Goal: Task Accomplishment & Management: Manage account settings

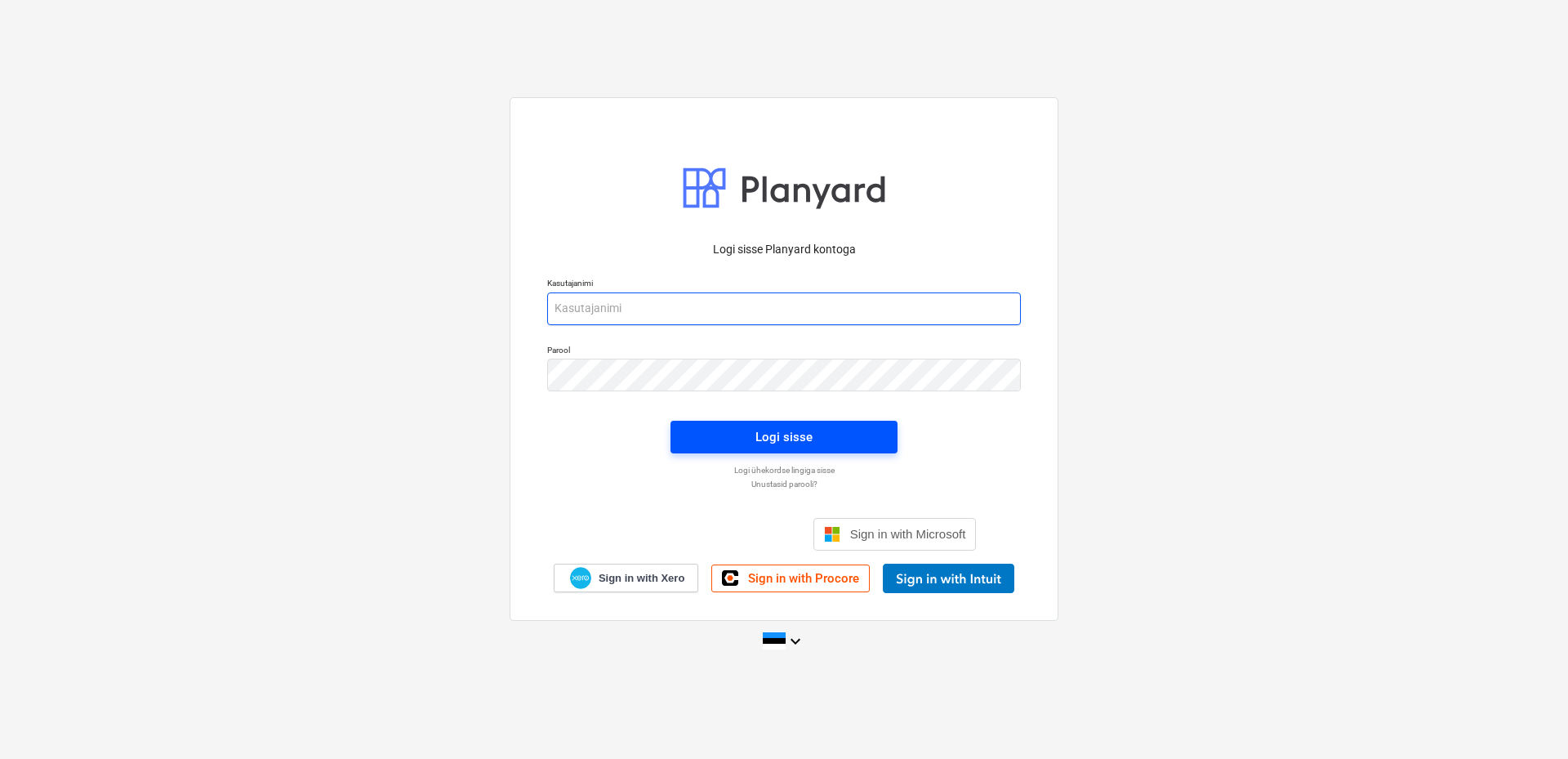
type input "aare@grandehitus.ee"
click at [826, 434] on span "Logi sisse" at bounding box center [784, 437] width 187 height 22
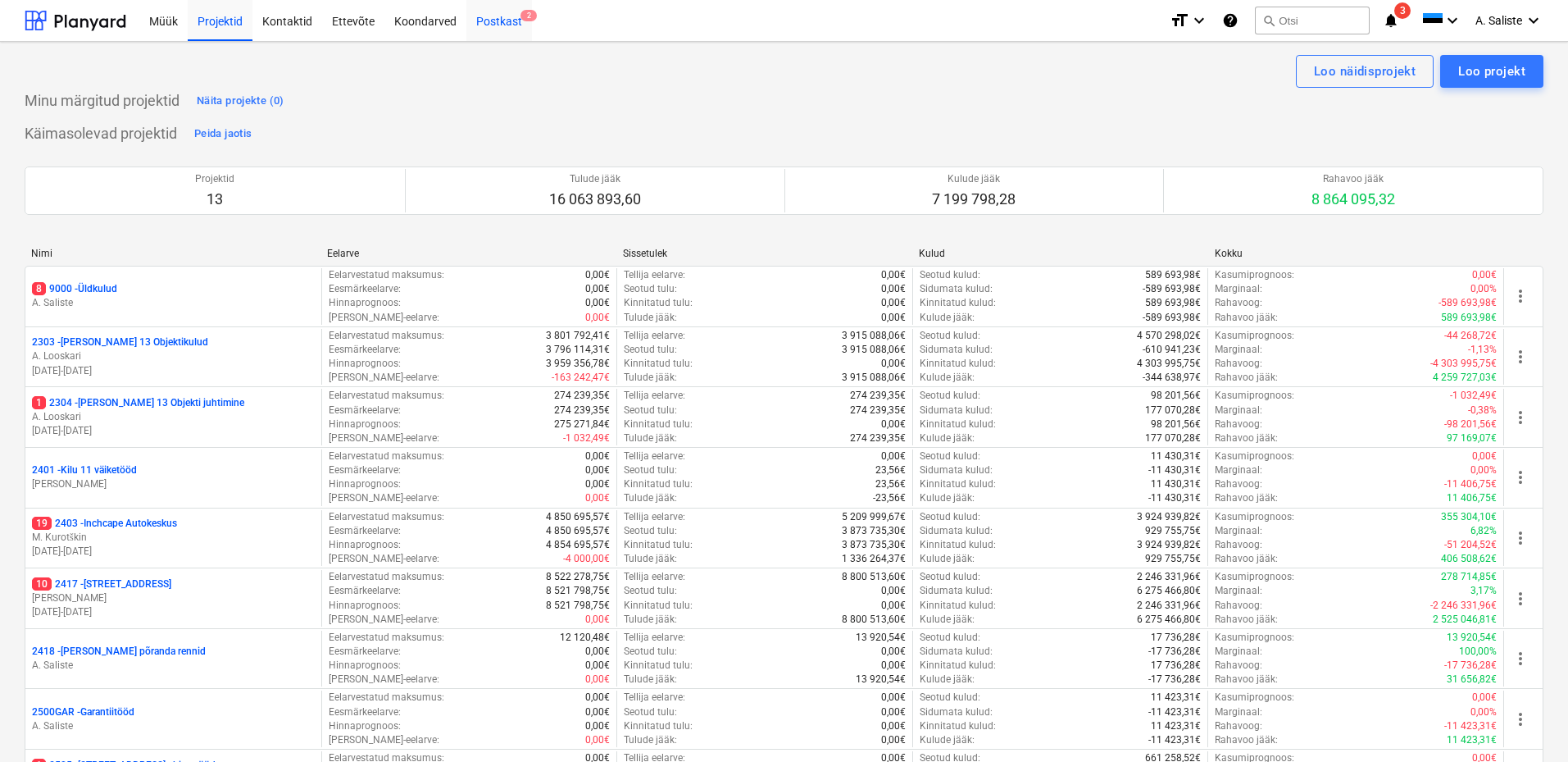
drag, startPoint x: 485, startPoint y: 12, endPoint x: 470, endPoint y: 30, distance: 23.4
click at [485, 12] on div "Postkast 2" at bounding box center [498, 20] width 65 height 42
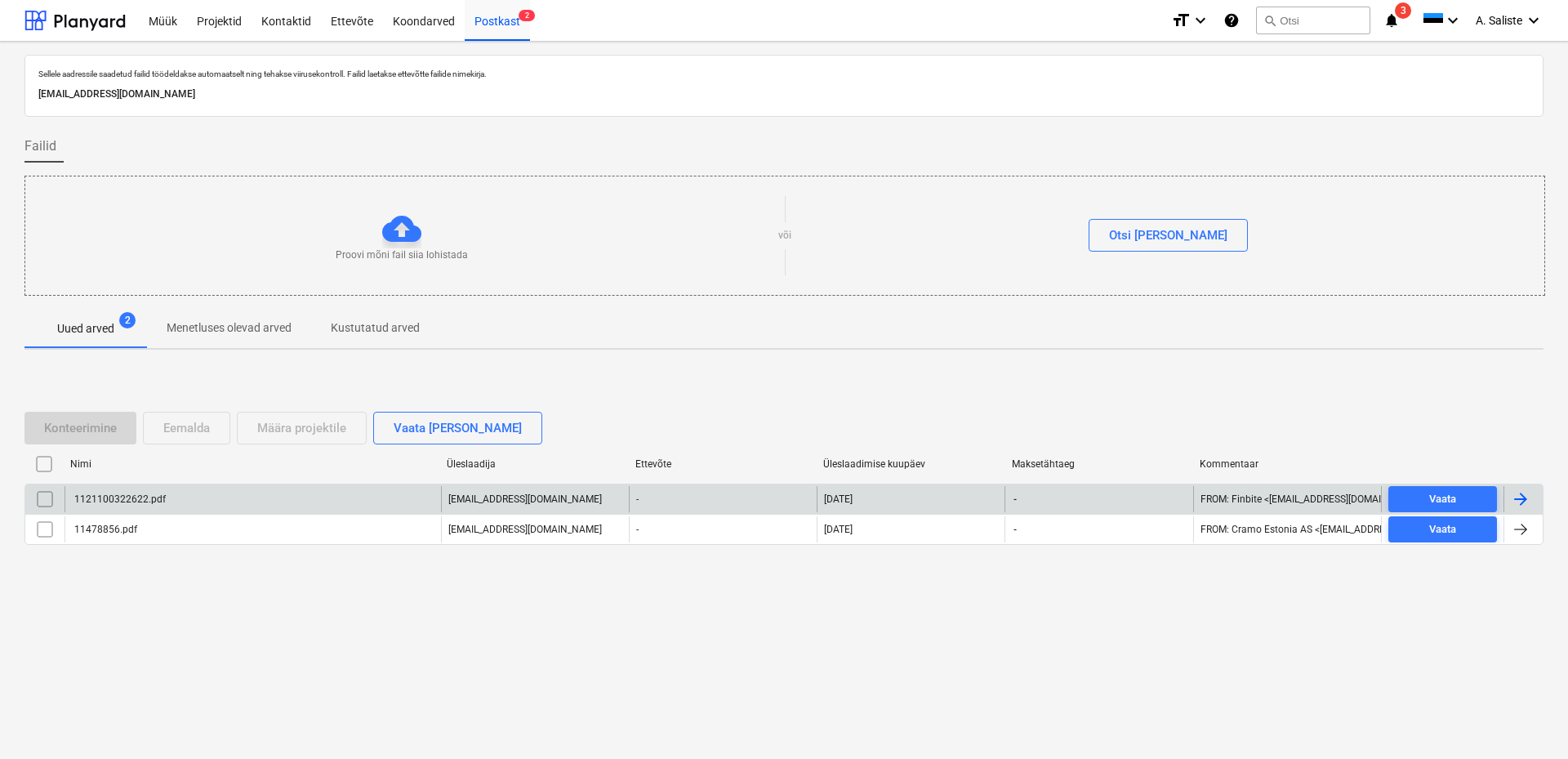
click at [168, 495] on div "1121100322622.pdf" at bounding box center [253, 499] width 377 height 26
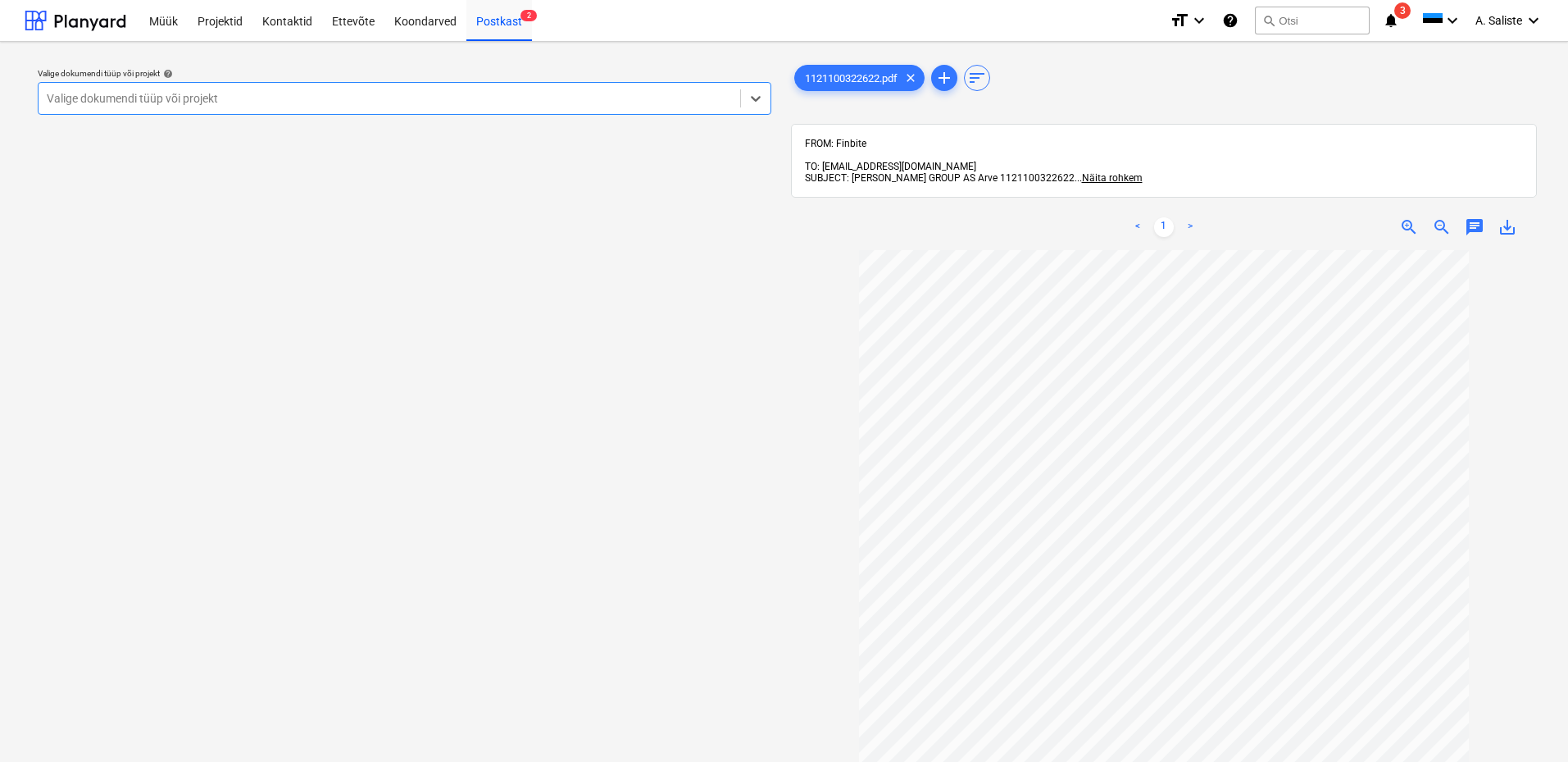
click at [642, 95] on div at bounding box center [388, 97] width 685 height 16
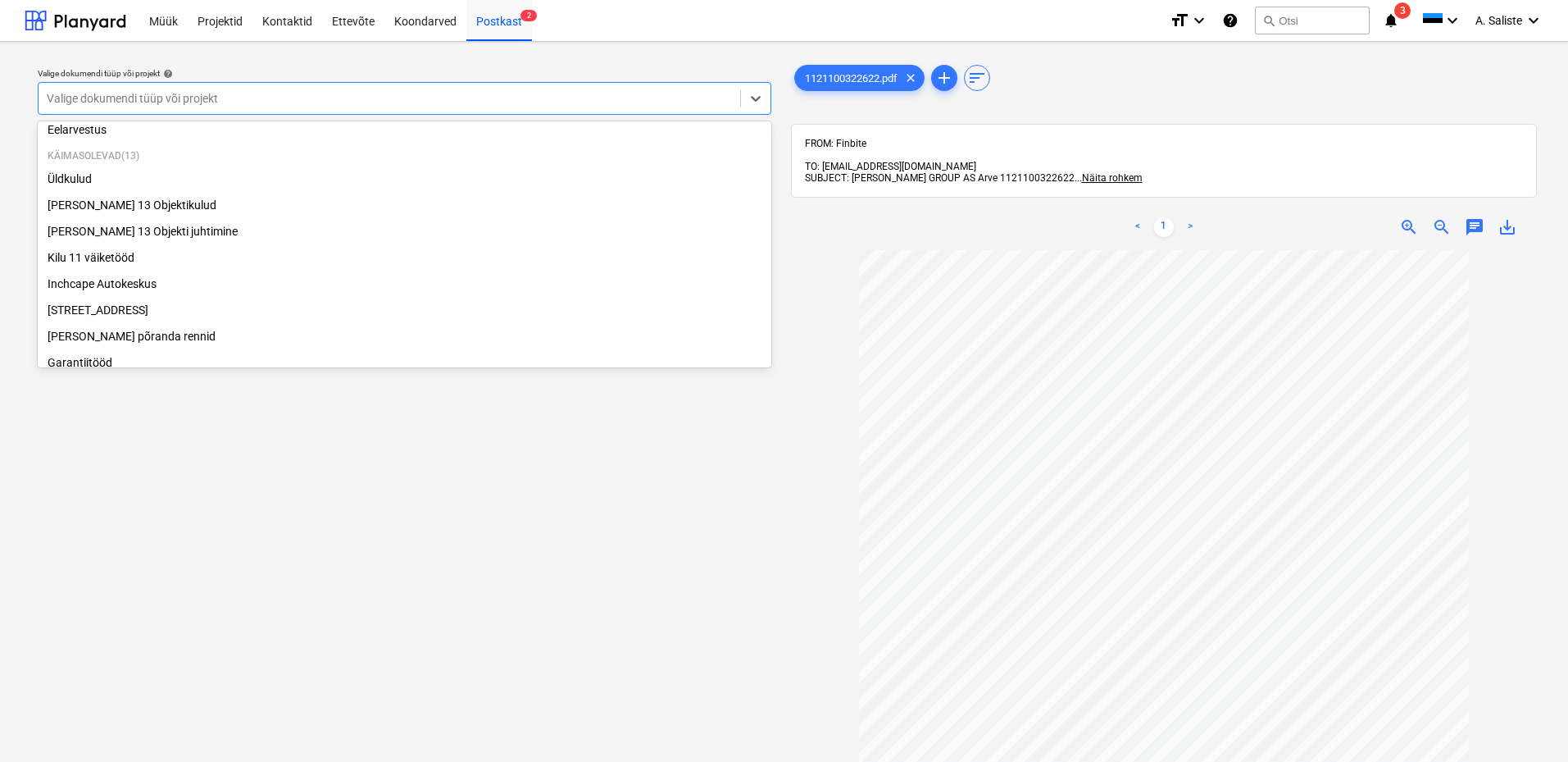
scroll to position [34, 0]
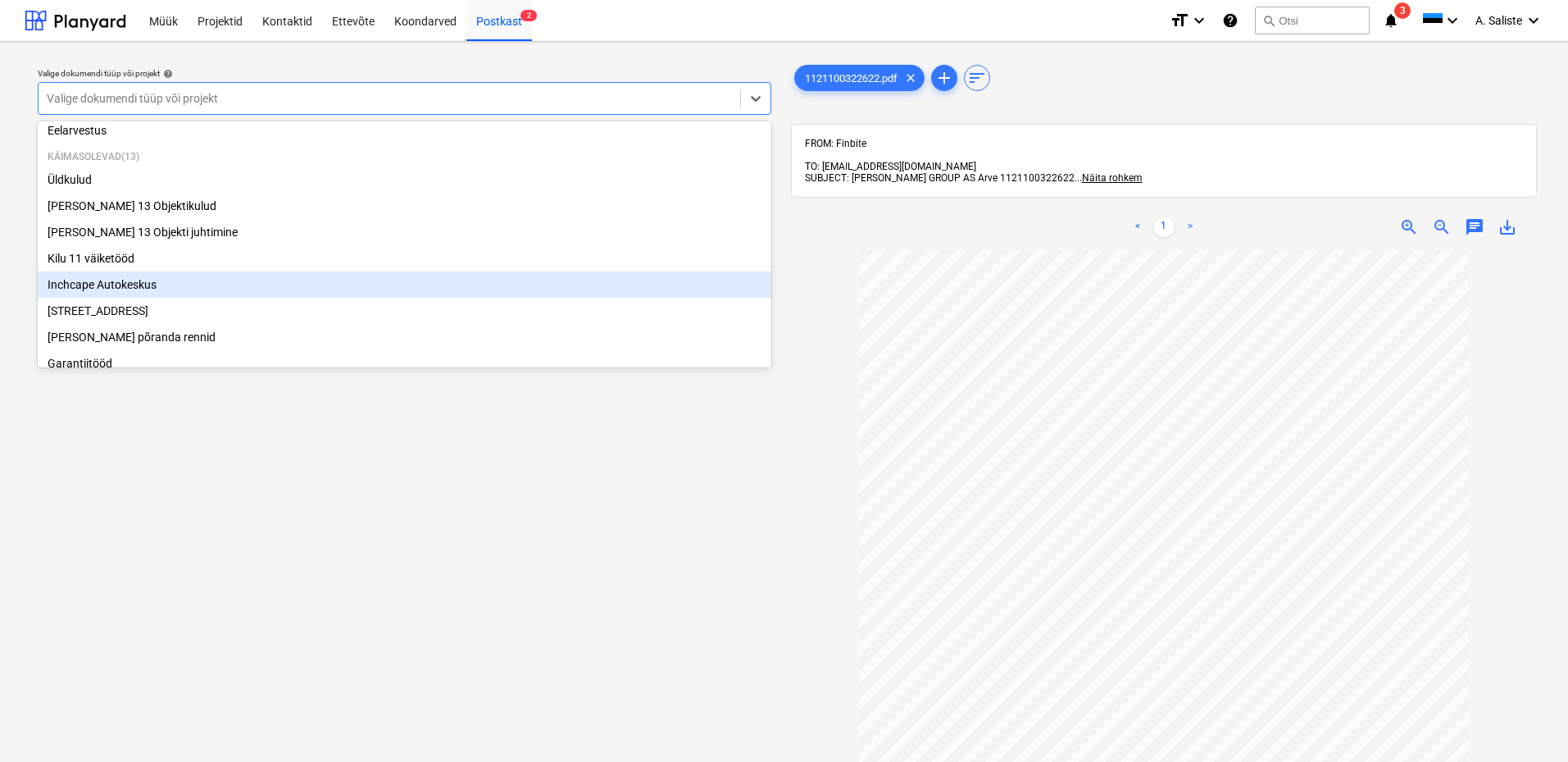
click at [101, 288] on div "Inchcape Autokeskus" at bounding box center [405, 285] width 733 height 26
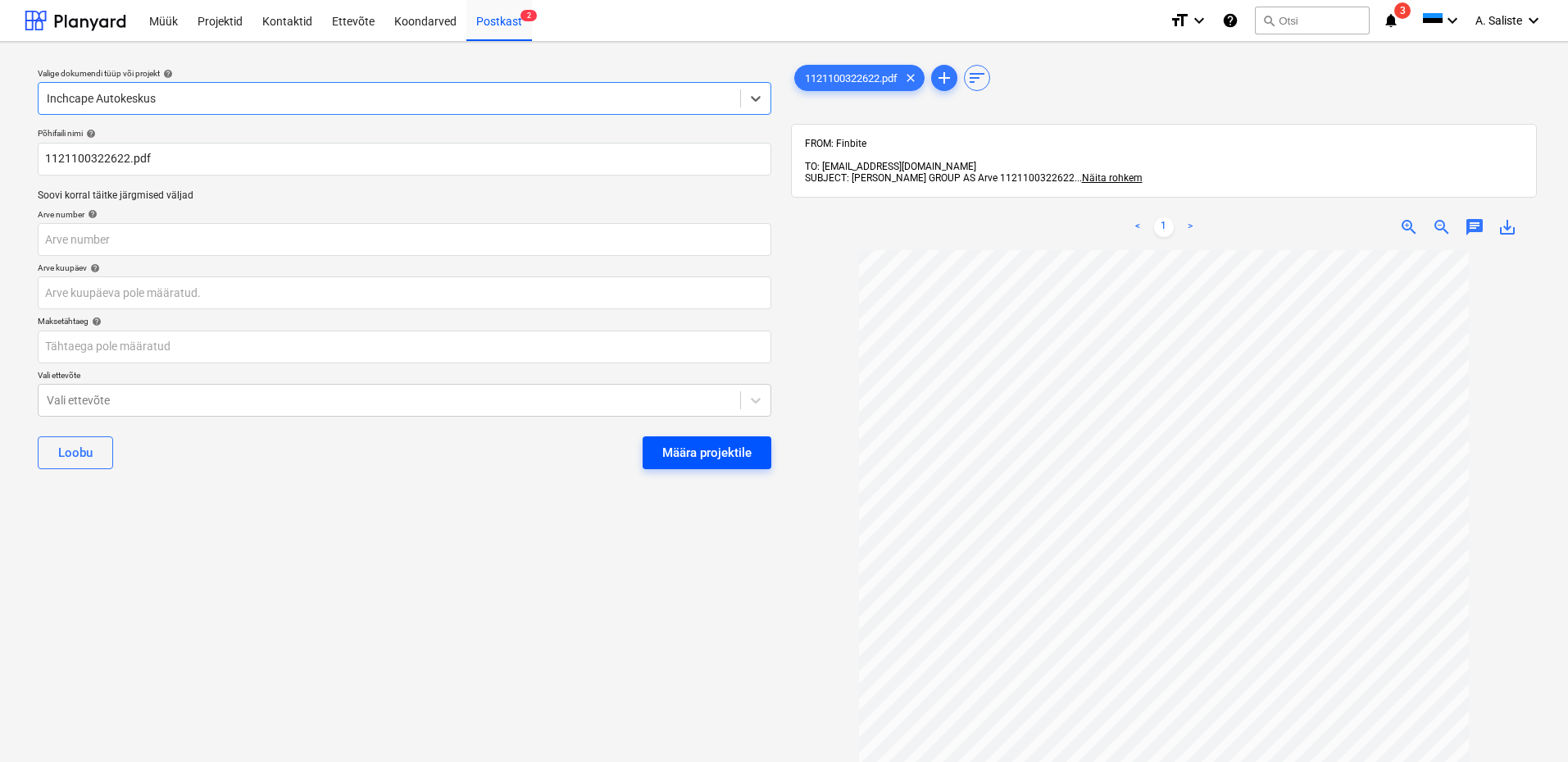
click at [717, 453] on div "Määra projektile" at bounding box center [707, 452] width 90 height 22
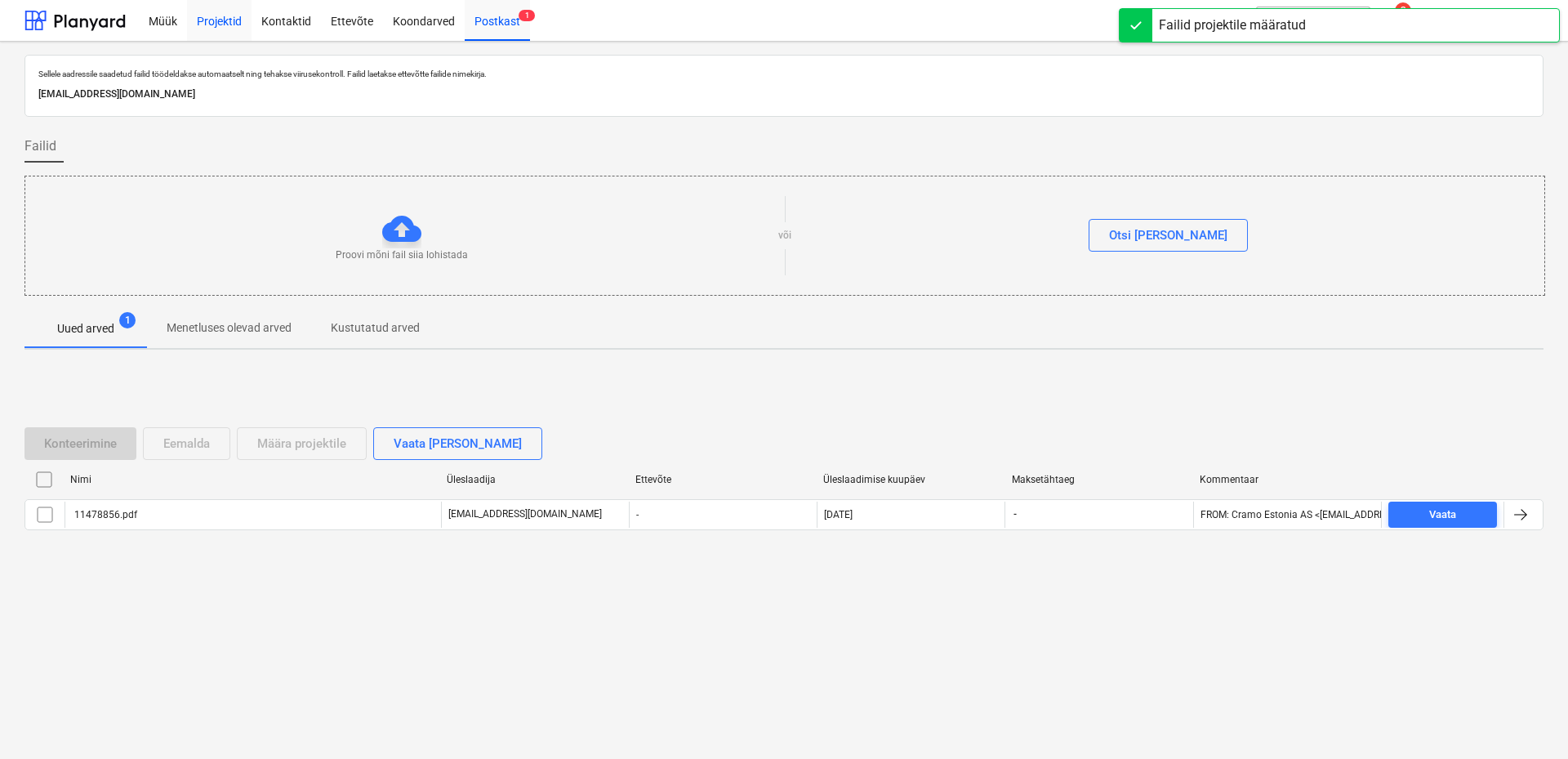
click at [212, 22] on div "Projektid" at bounding box center [219, 20] width 65 height 41
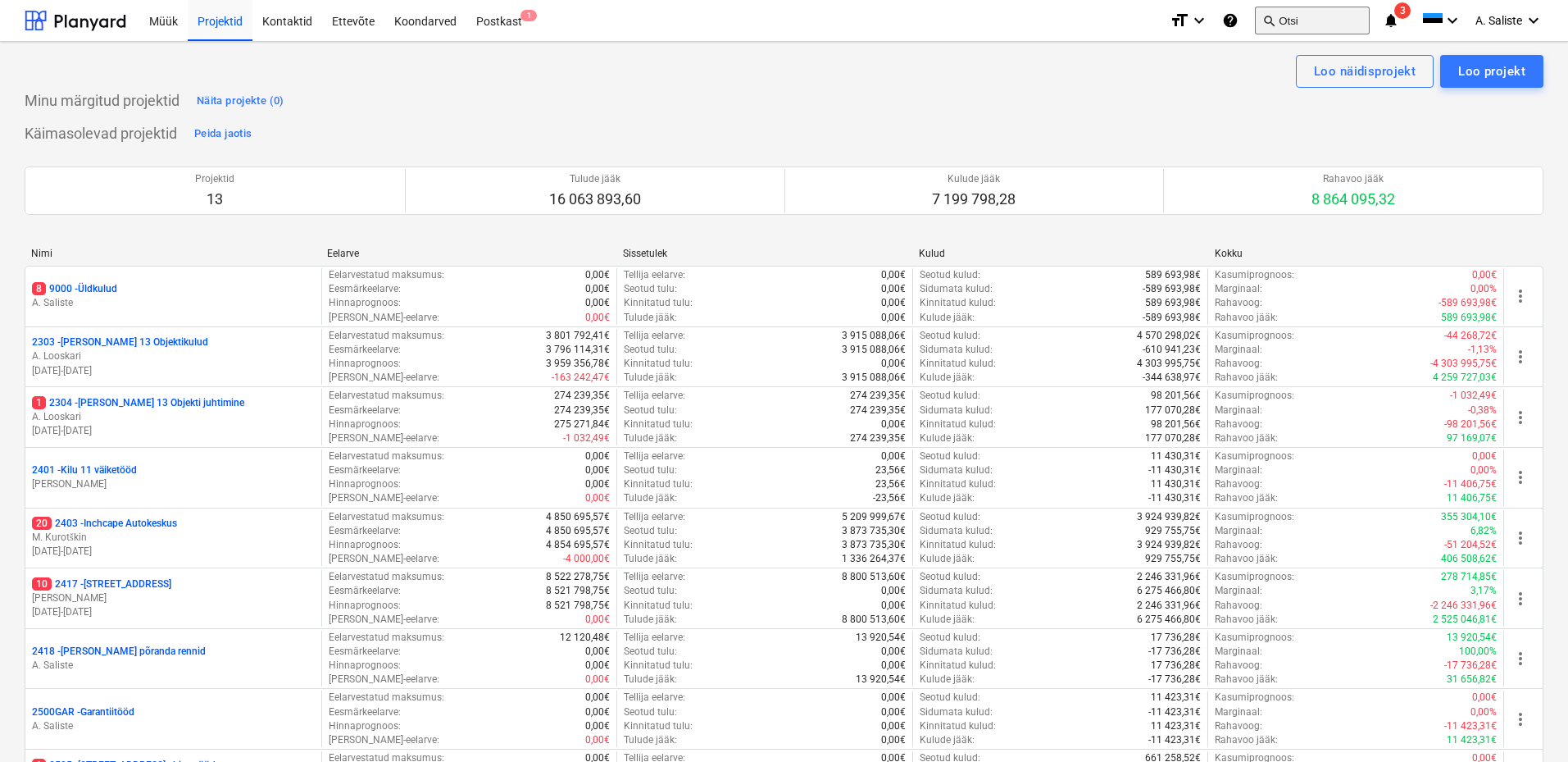
click at [1267, 14] on span "search" at bounding box center [1269, 21] width 13 height 13
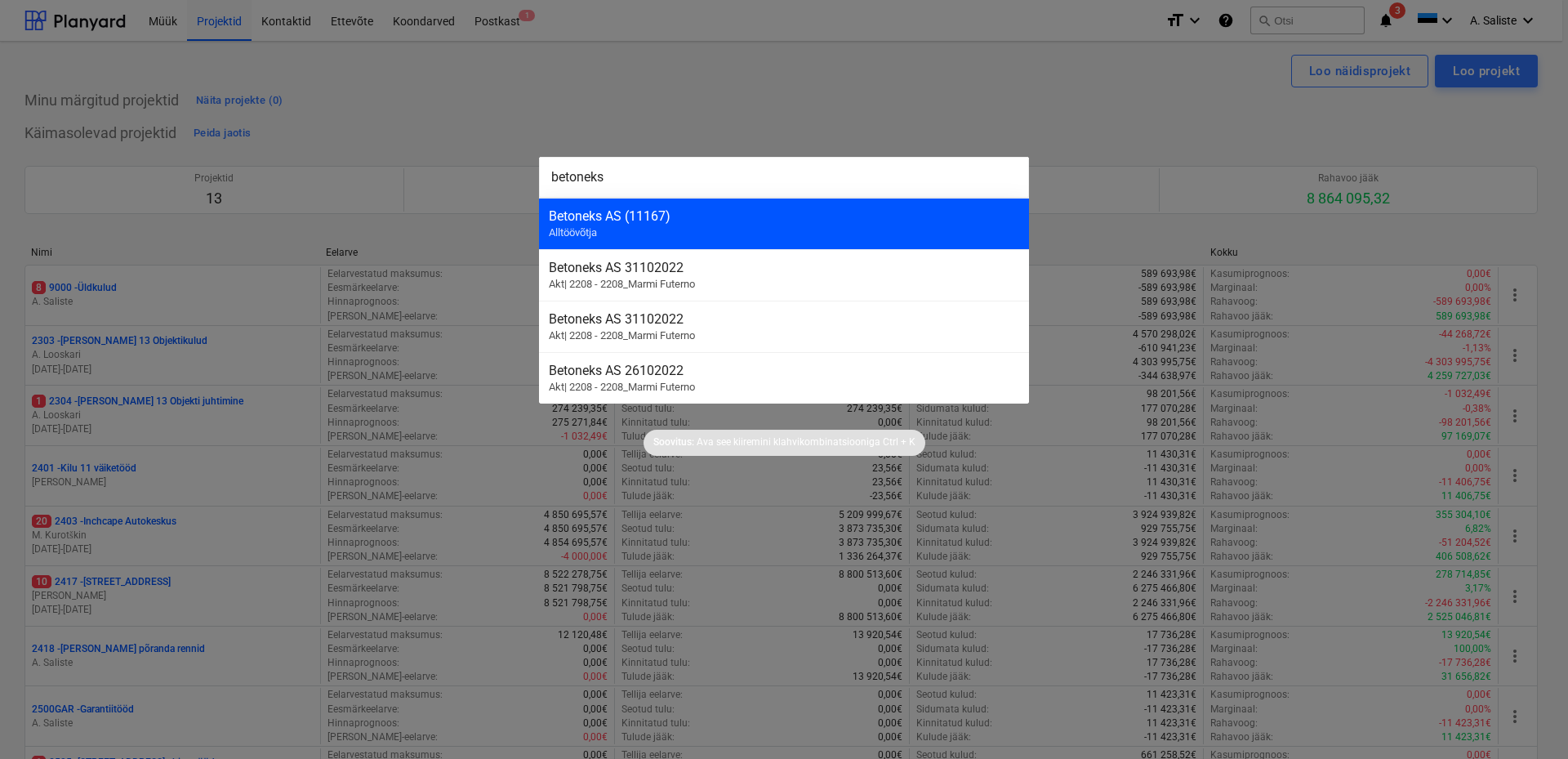
type input "betoneks"
click at [660, 218] on div "Betoneks AS (11167)" at bounding box center [784, 216] width 471 height 15
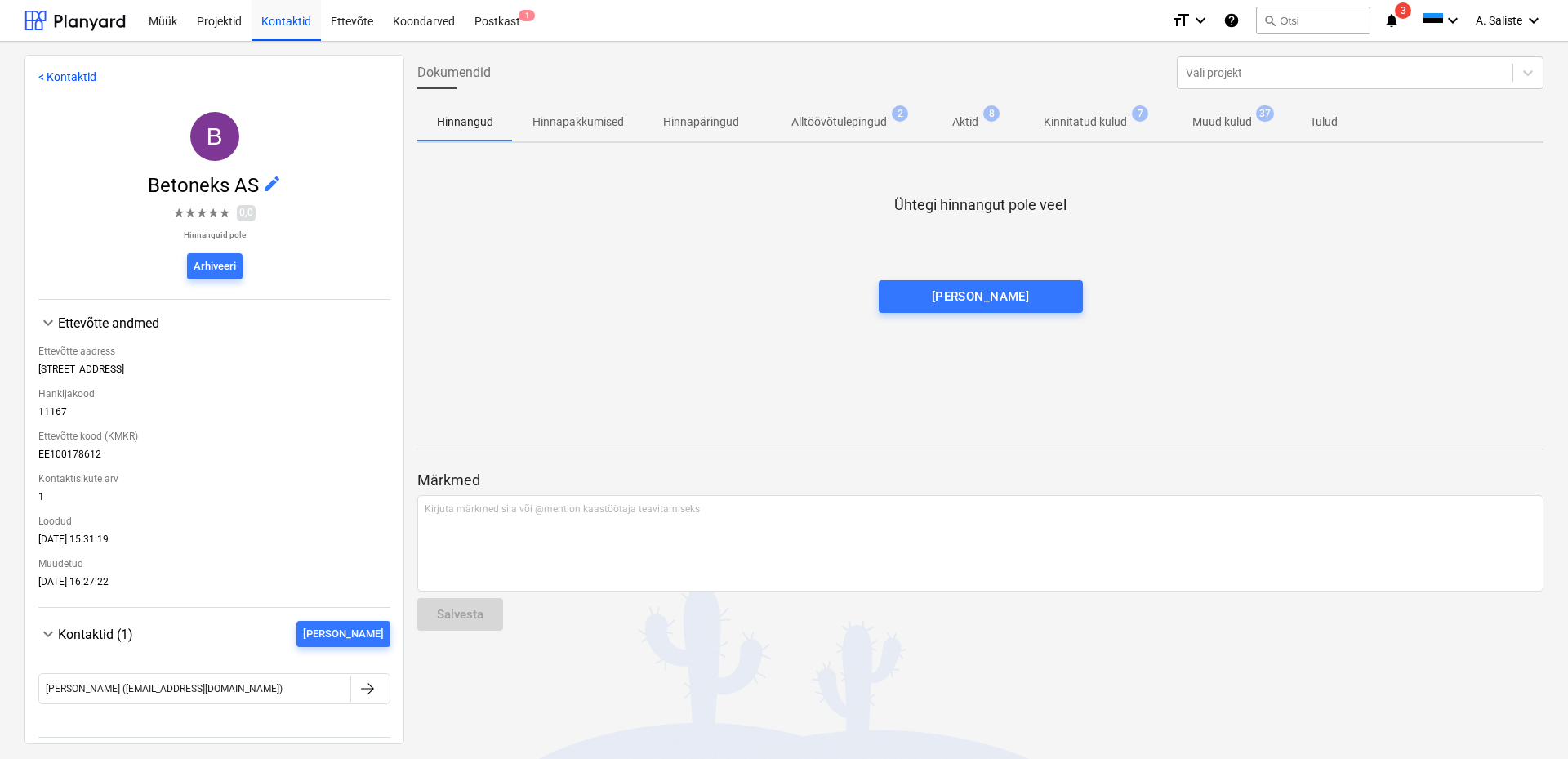
click at [1228, 125] on p "Muud kulud" at bounding box center [1221, 122] width 59 height 17
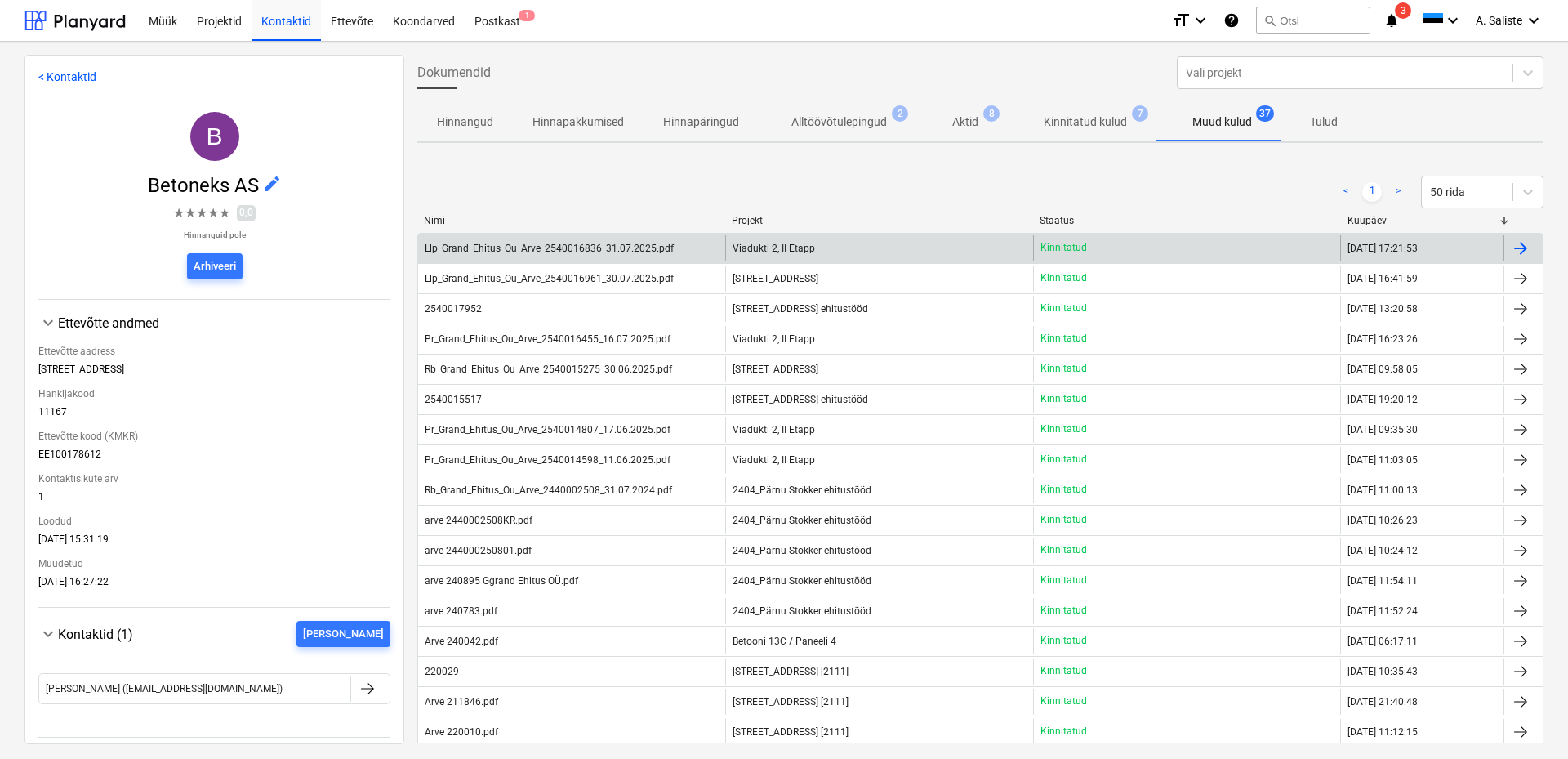
click at [603, 249] on div "Llp_Grand_Ehitus_Ou_Arve_2540016836_31.07.2025.pdf" at bounding box center [549, 249] width 250 height 11
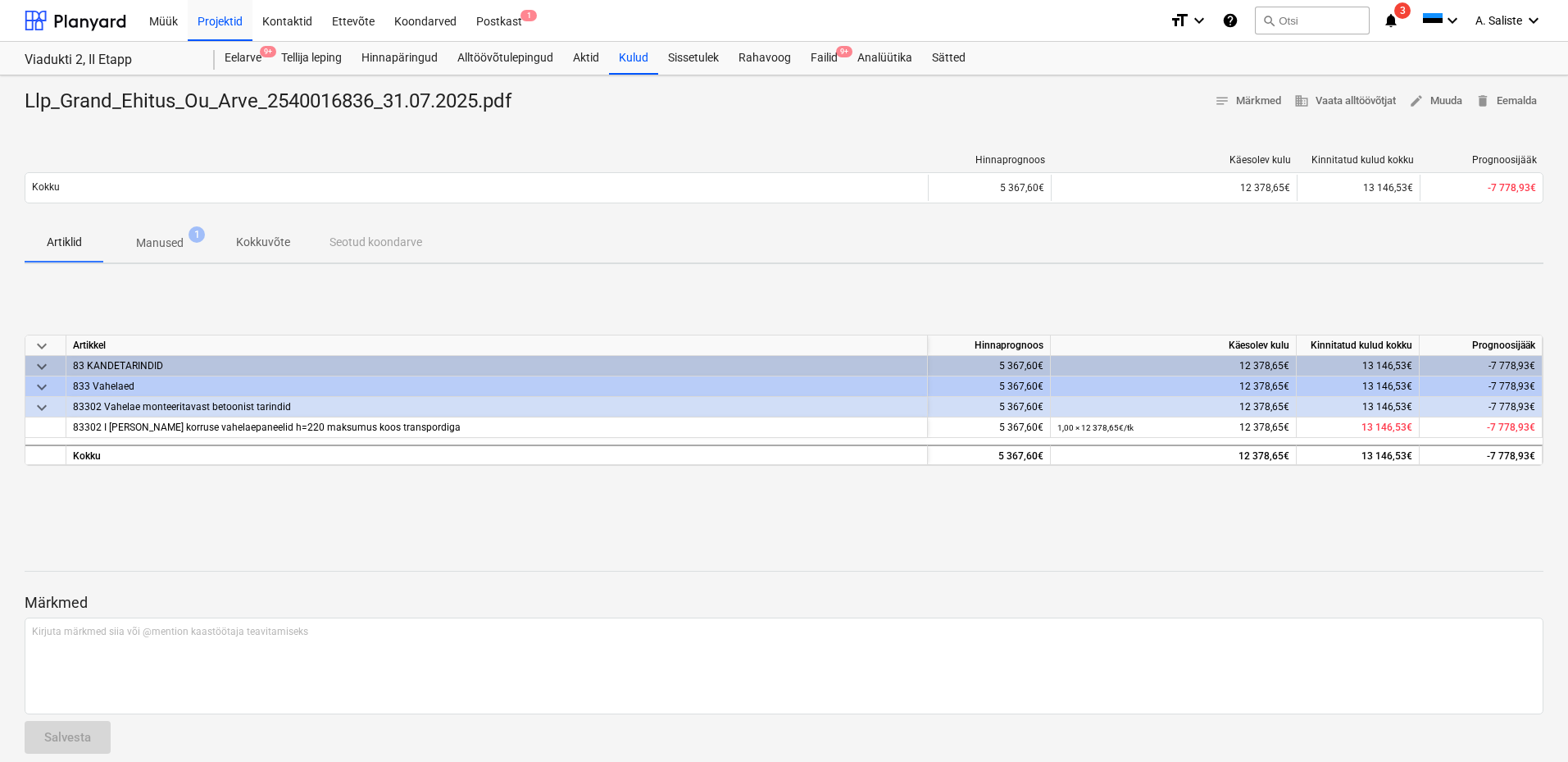
click at [144, 239] on p "Manused" at bounding box center [160, 243] width 47 height 17
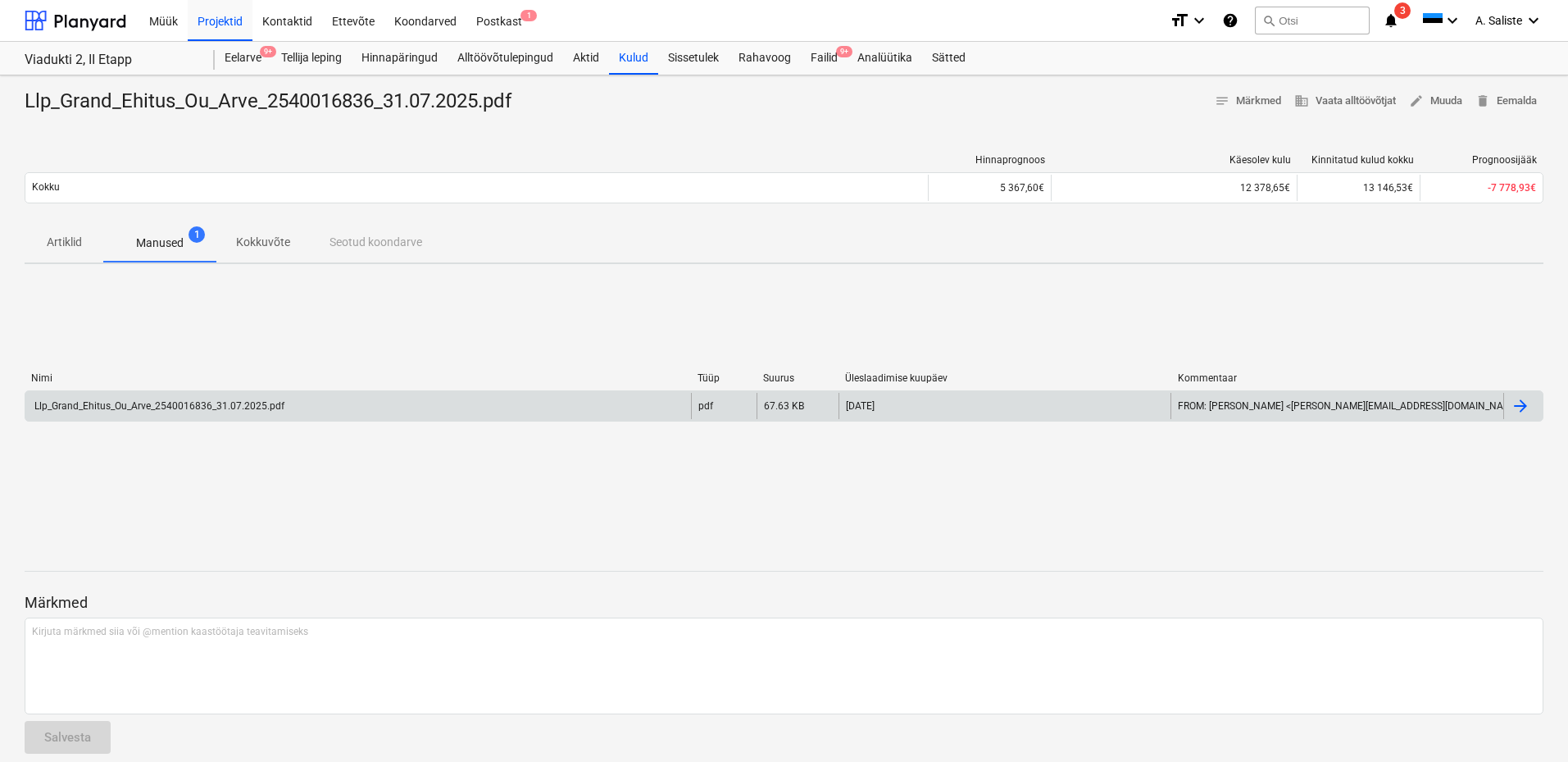
click at [292, 401] on div "Llp_Grand_Ehitus_Ou_Arve_2540016836_31.07.2025.pdf" at bounding box center [358, 406] width 665 height 26
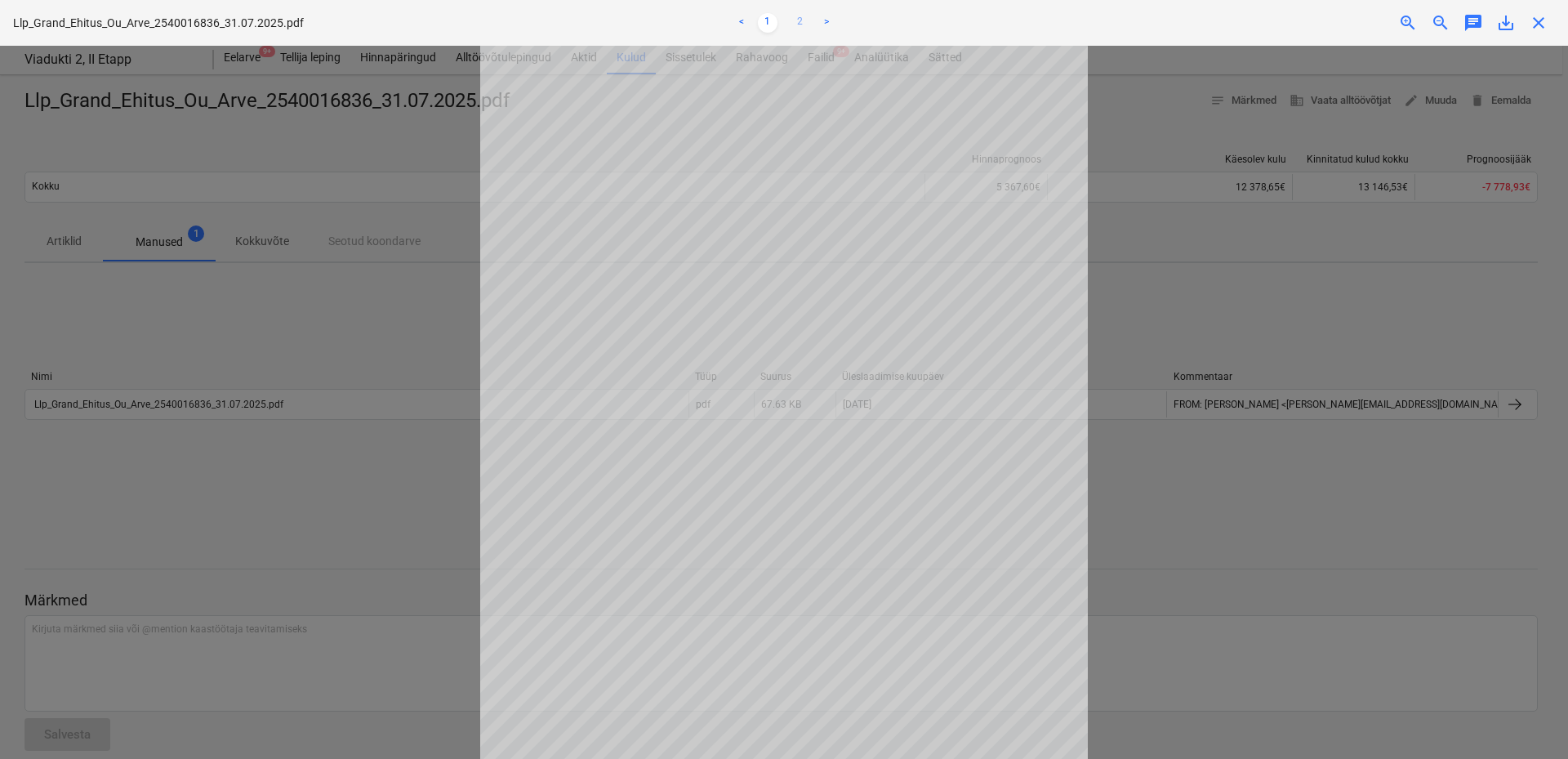
click at [801, 19] on link "2" at bounding box center [800, 23] width 20 height 20
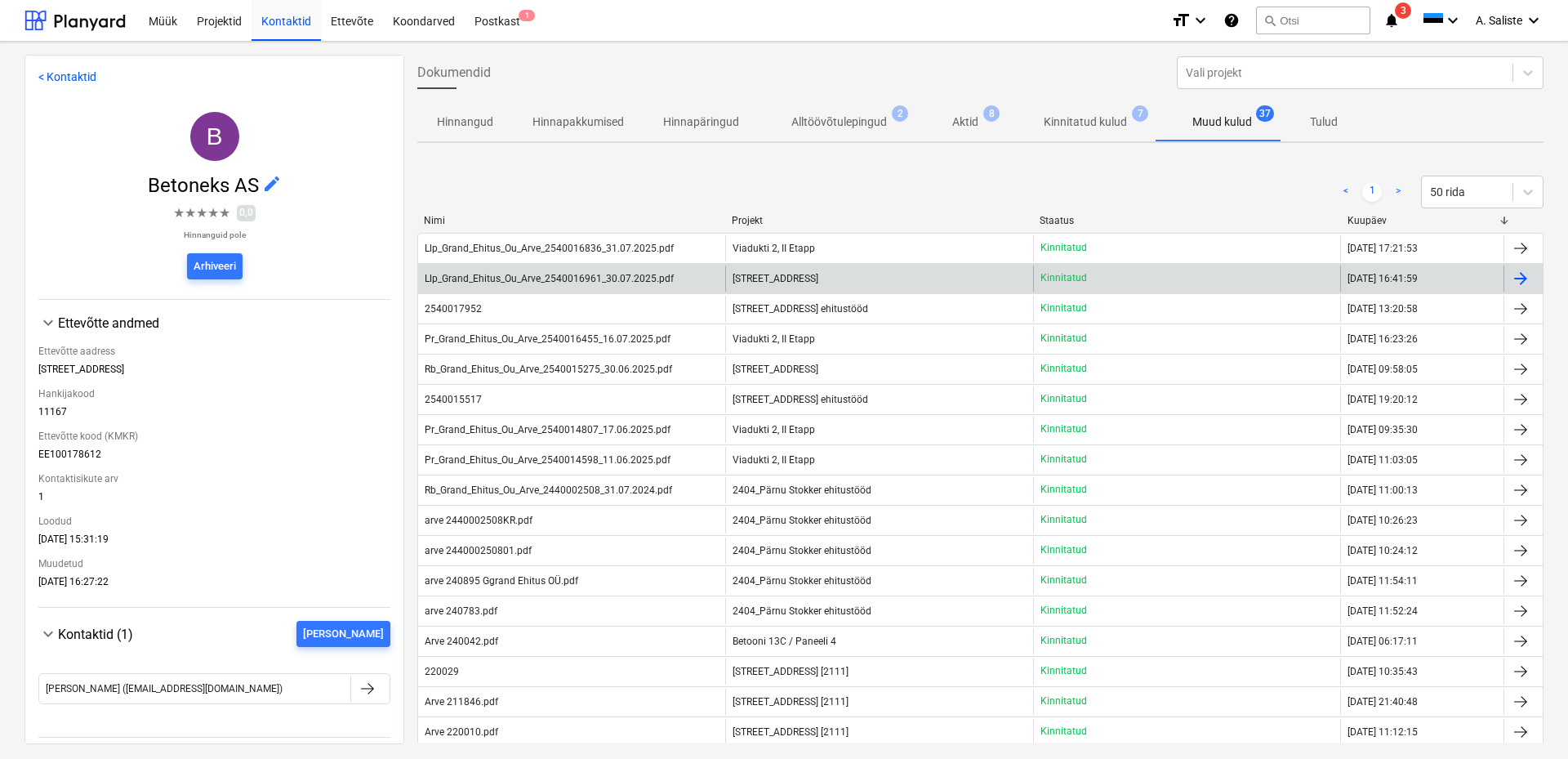
click at [786, 275] on span "[STREET_ADDRESS]" at bounding box center [775, 279] width 86 height 11
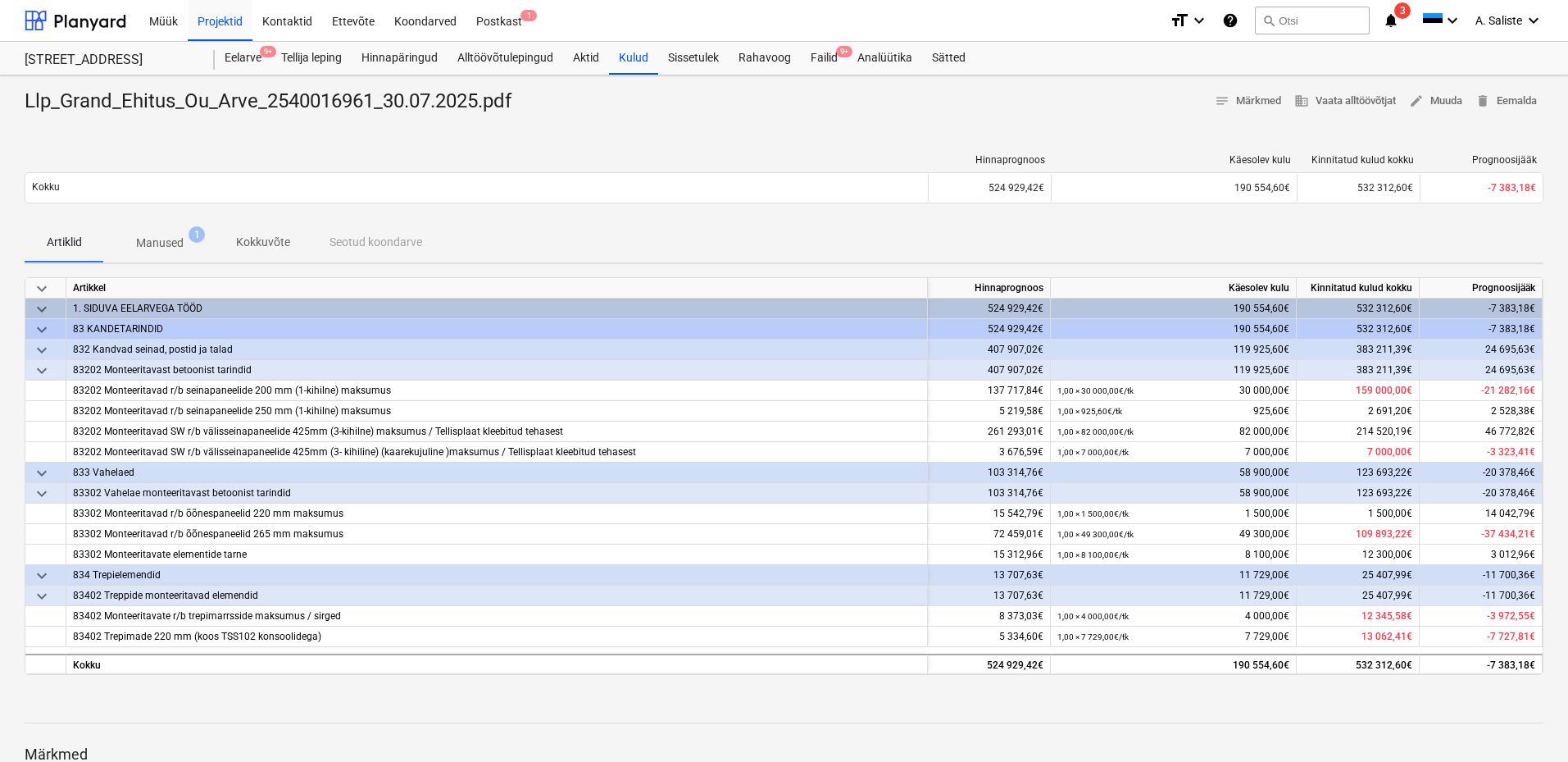
click at [180, 243] on p "Manused" at bounding box center [160, 243] width 47 height 17
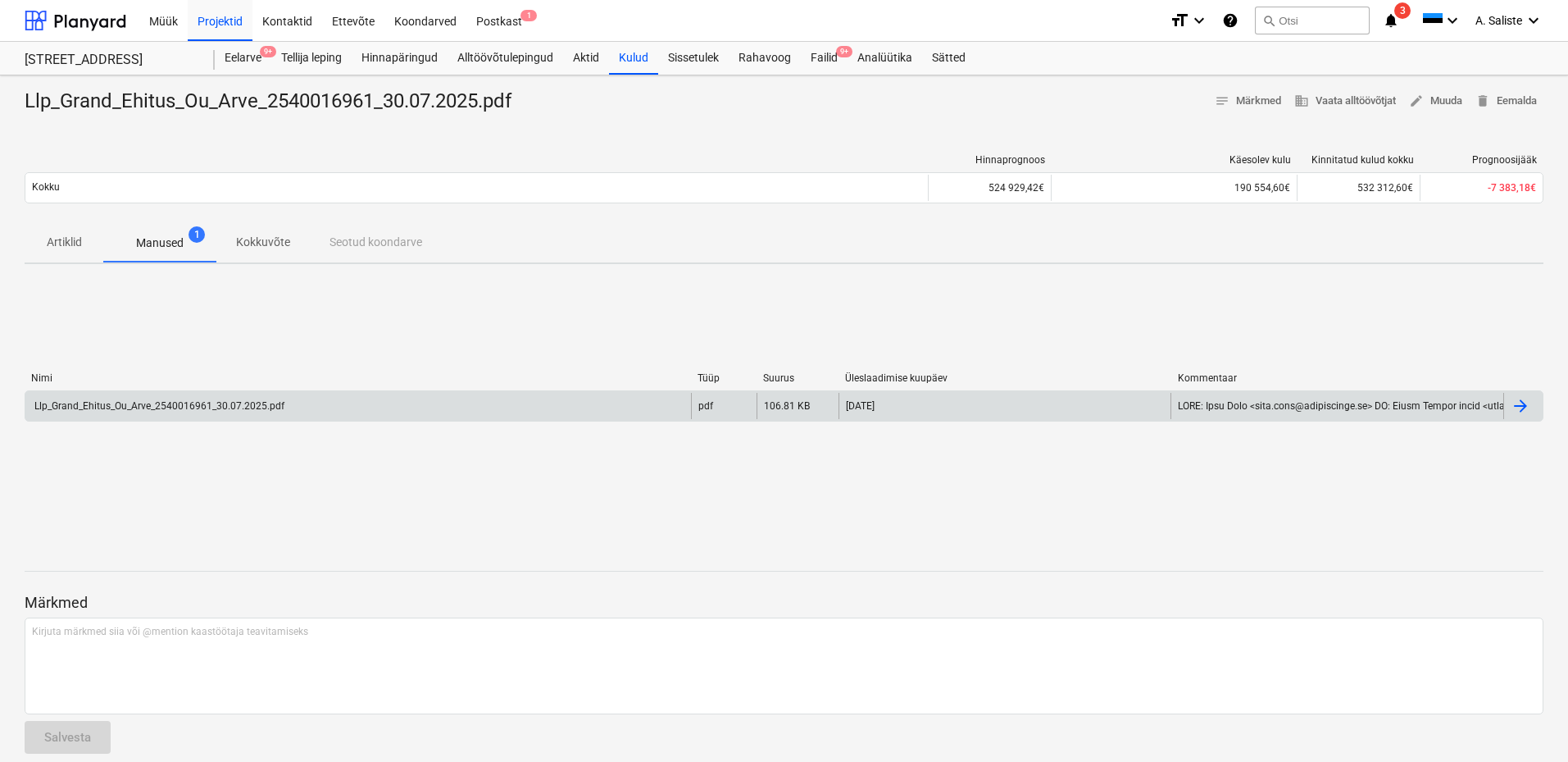
click at [204, 402] on div "Llp_Grand_Ehitus_Ou_Arve_2540016961_30.07.2025.pdf" at bounding box center [158, 406] width 252 height 11
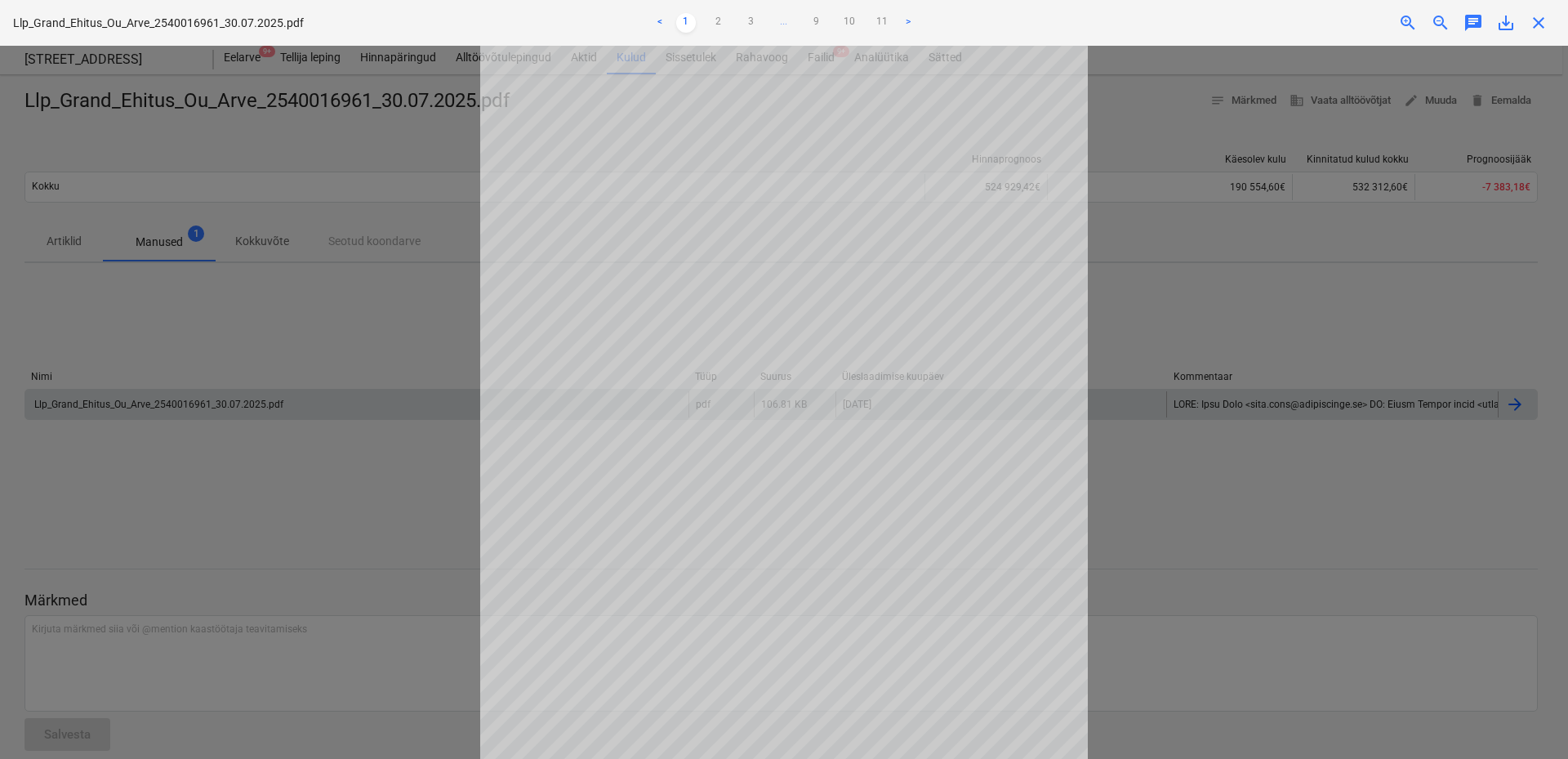
click at [904, 17] on link ">" at bounding box center [908, 23] width 20 height 20
click at [902, 17] on link ">" at bounding box center [908, 23] width 20 height 20
click at [902, 17] on link "11" at bounding box center [898, 23] width 20 height 20
click at [902, 17] on link ">" at bounding box center [908, 23] width 20 height 20
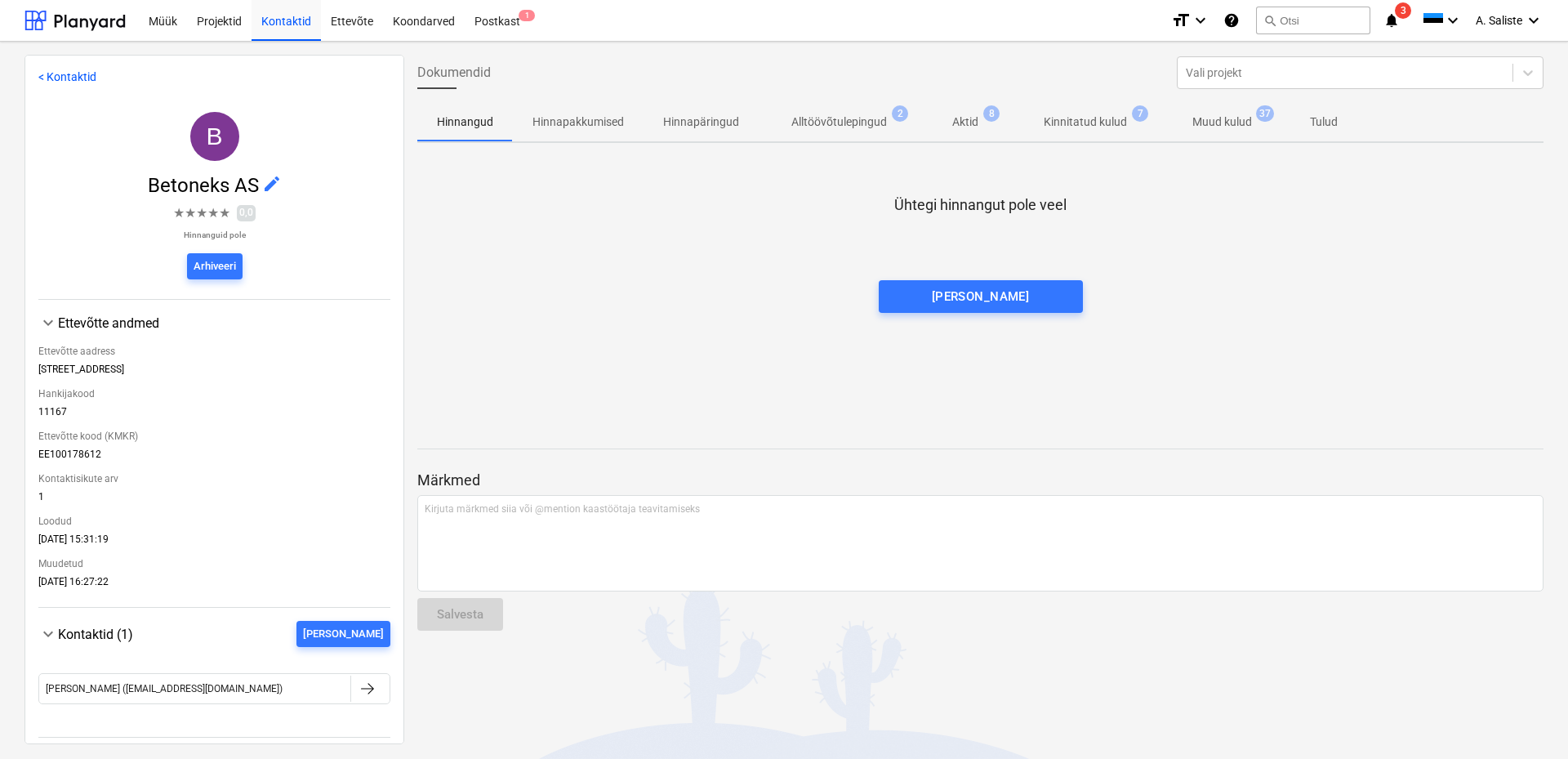
click at [1229, 116] on p "Muud kulud" at bounding box center [1221, 122] width 59 height 17
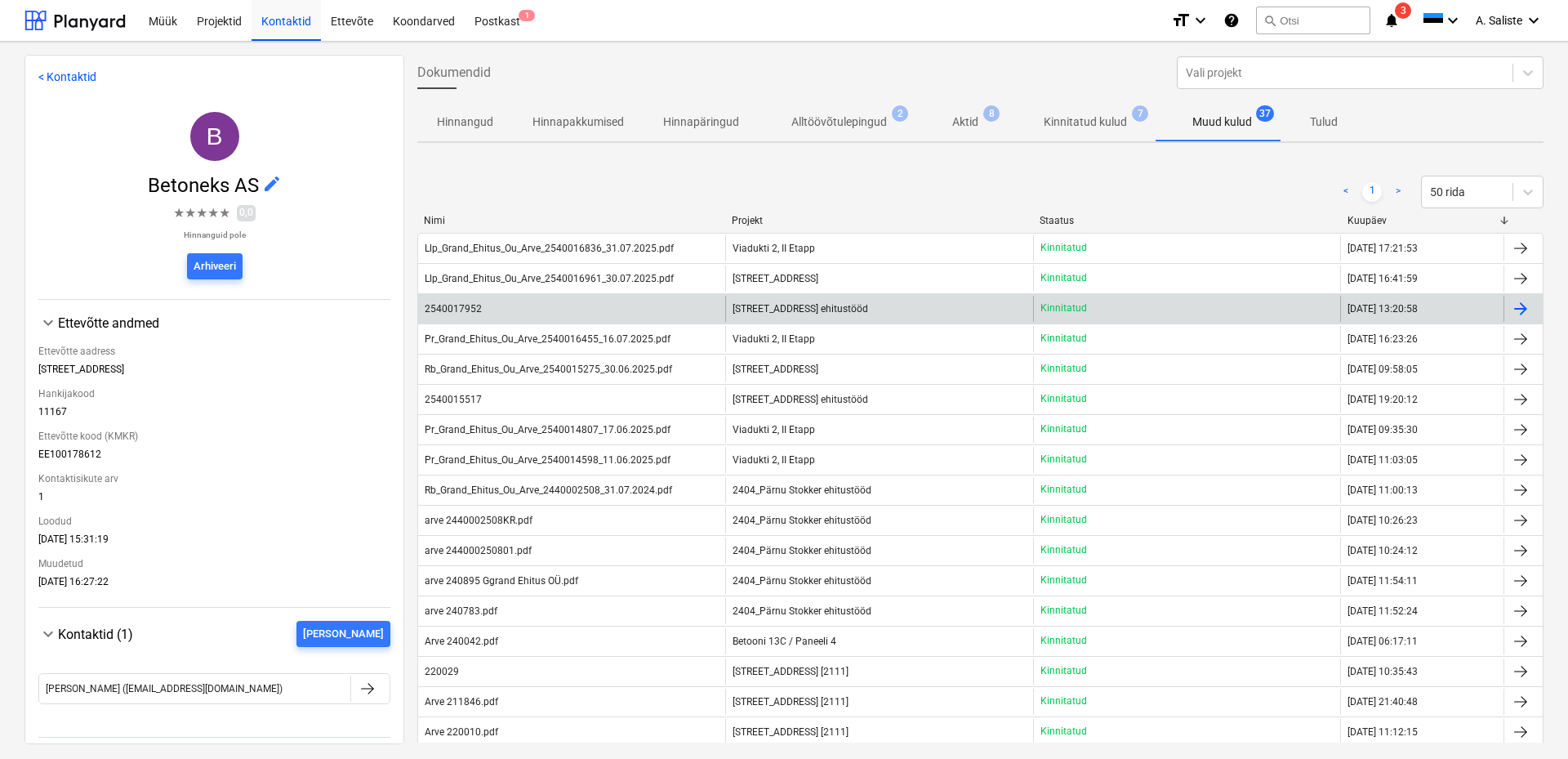
click at [583, 307] on div "2540017952" at bounding box center [572, 309] width 307 height 26
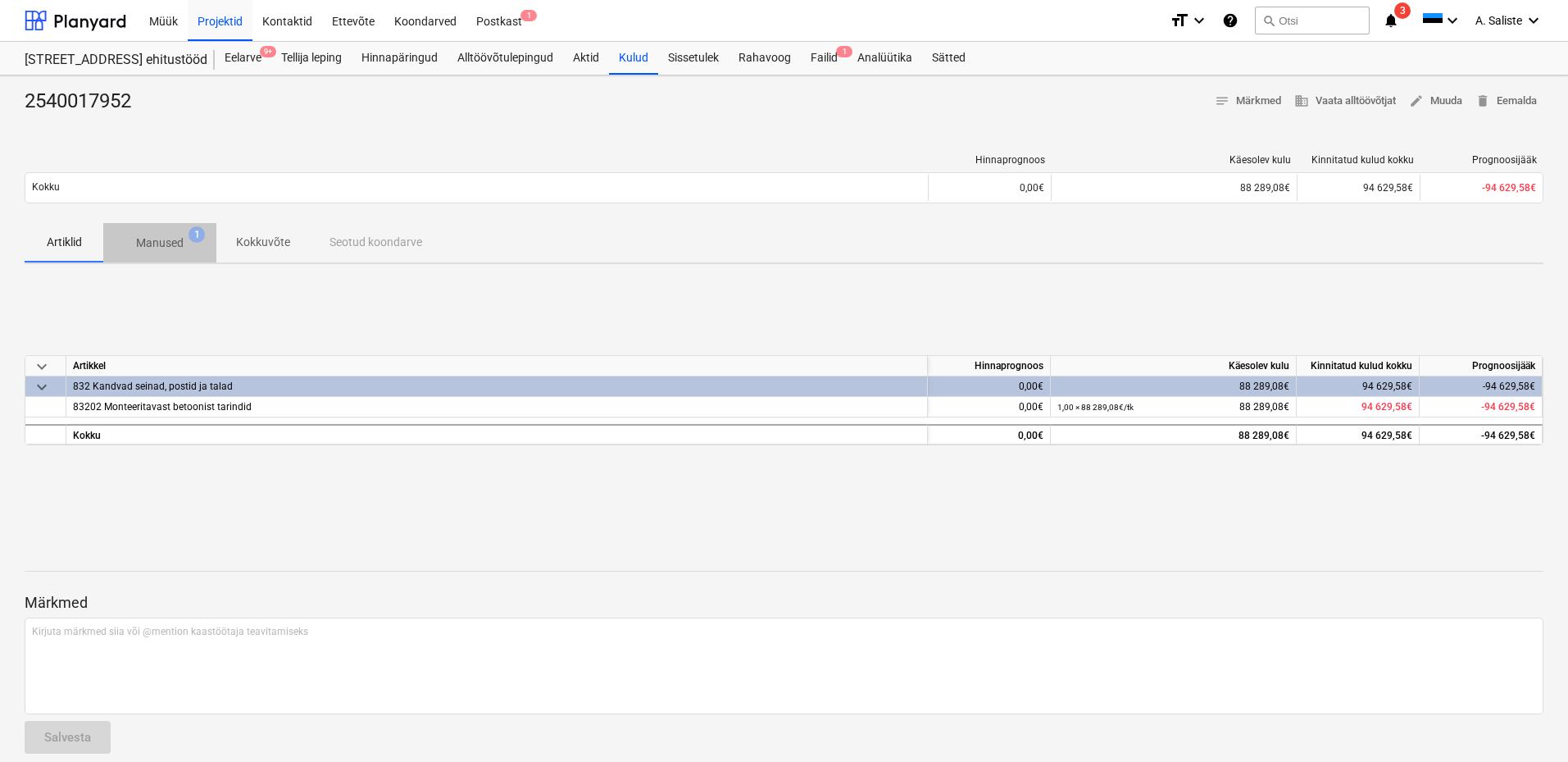
click at [168, 228] on span "Manused 1" at bounding box center [160, 242] width 113 height 29
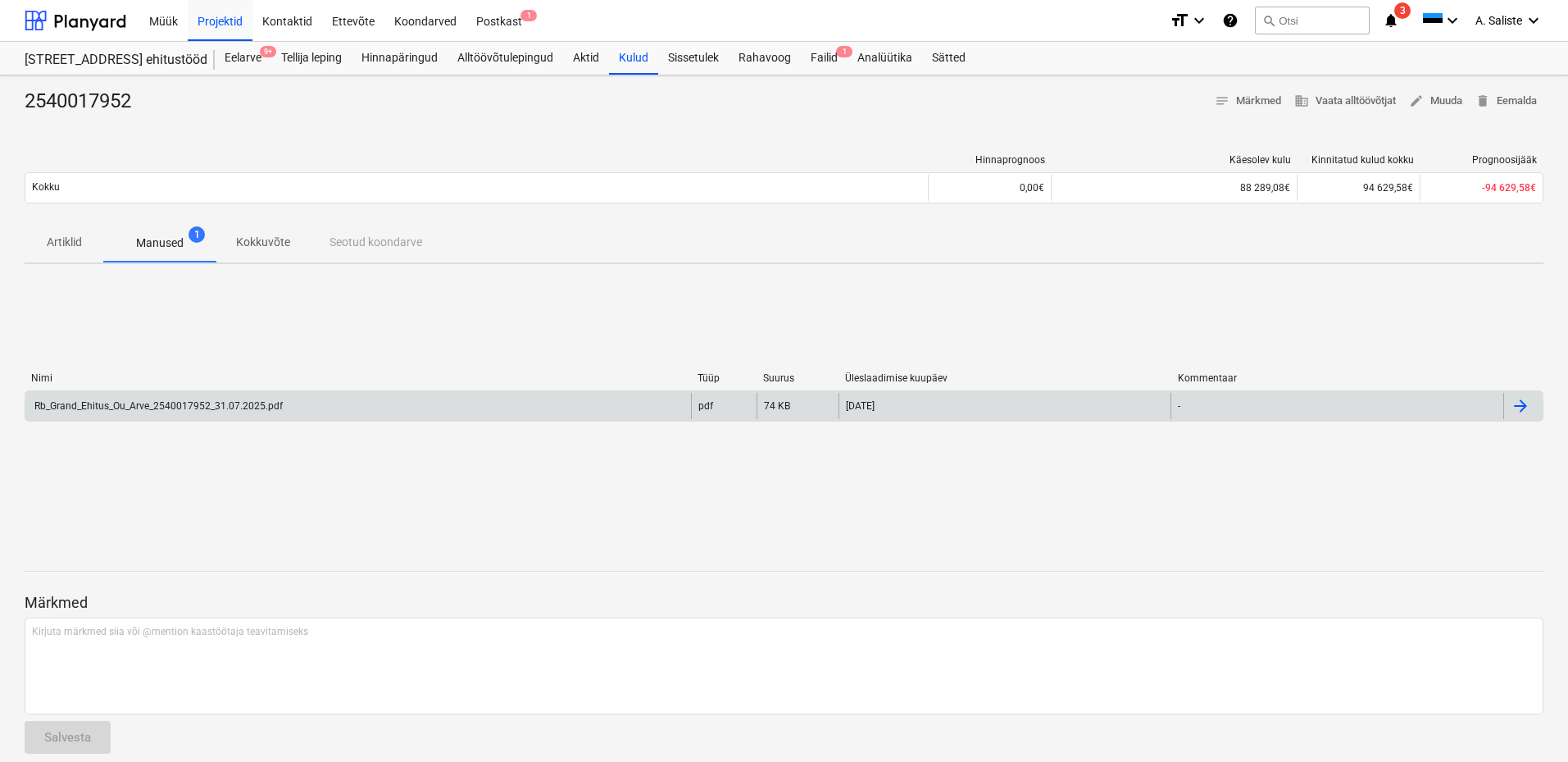
click at [127, 398] on div "Rb_Grand_Ehitus_Ou_Arve_2540017952_31.07.2025.pdf" at bounding box center [358, 406] width 665 height 26
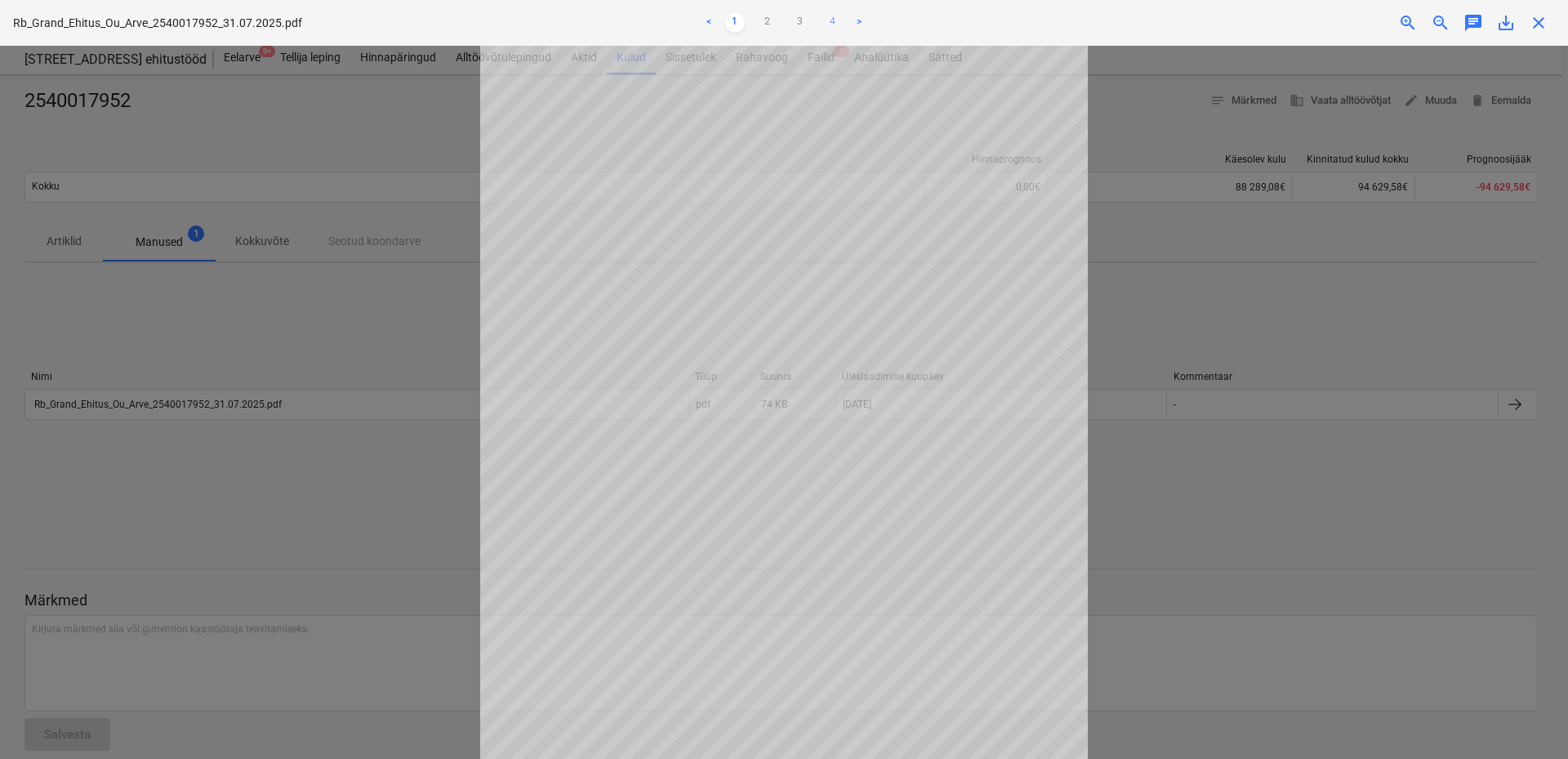
click at [835, 22] on link "4" at bounding box center [832, 23] width 20 height 20
click at [738, 24] on link "1" at bounding box center [735, 23] width 20 height 20
